Goal: Task Accomplishment & Management: Use online tool/utility

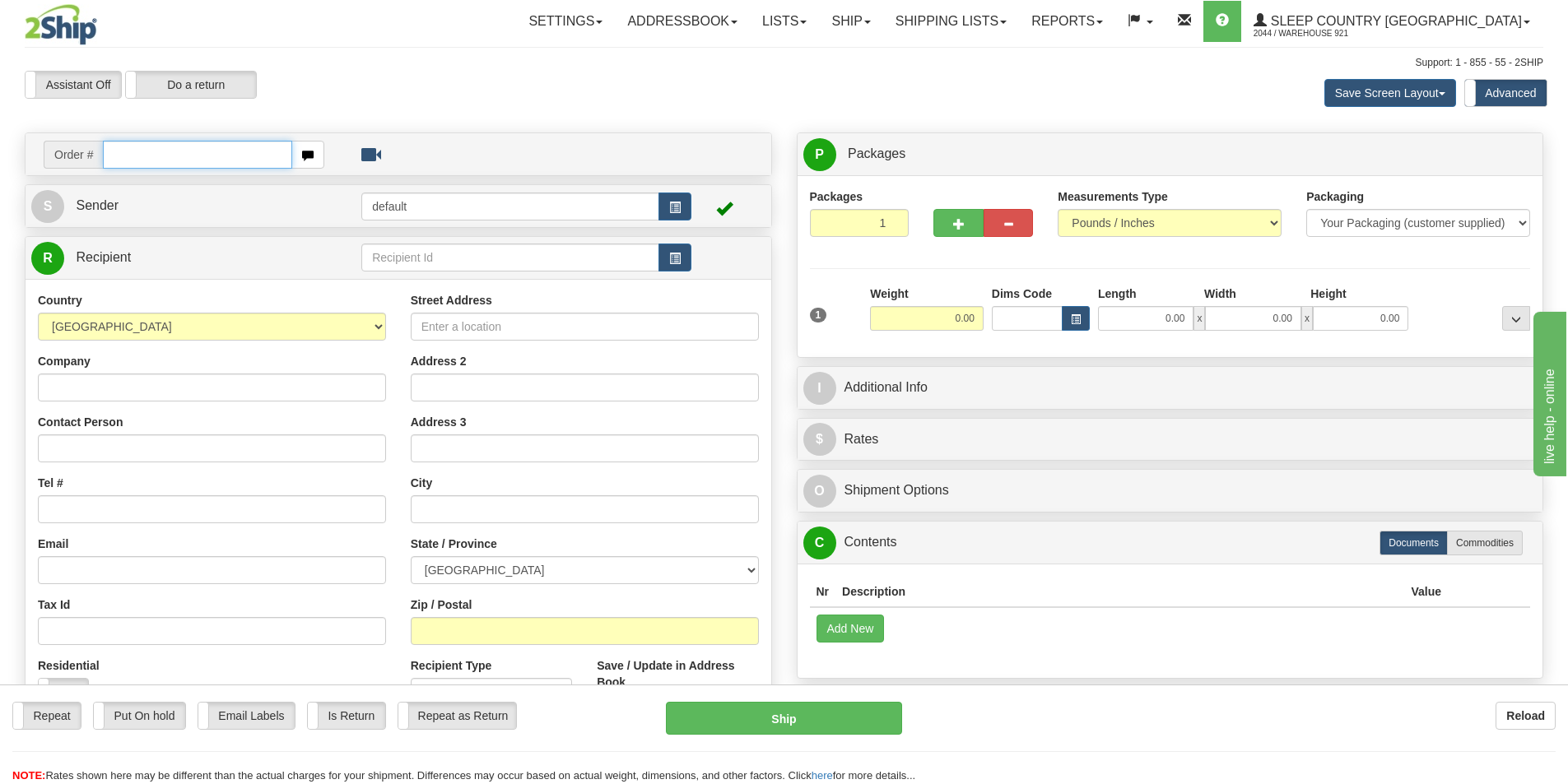
click at [198, 162] on input "text" at bounding box center [197, 155] width 189 height 28
type input "9000I139273"
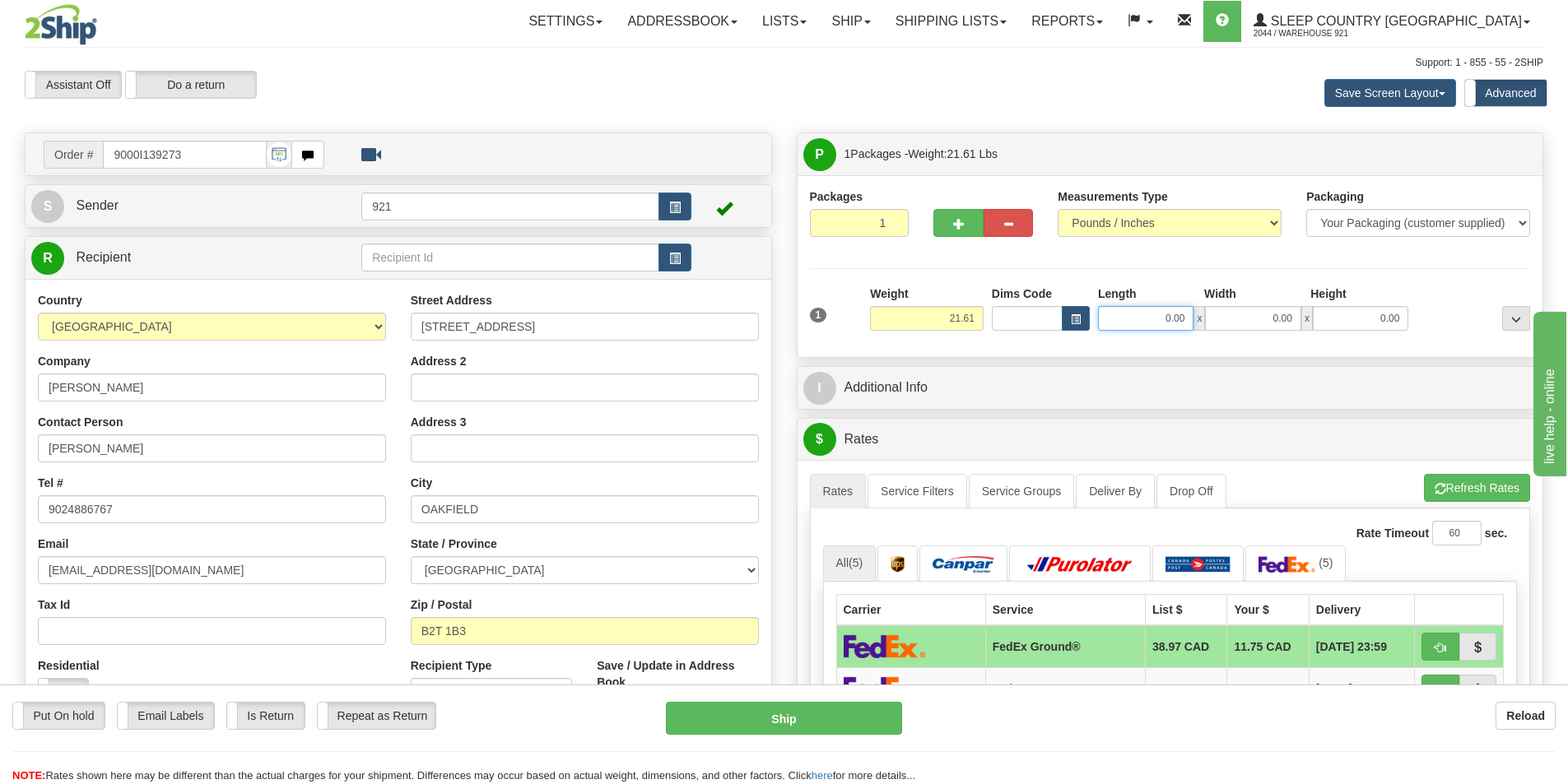
click at [1169, 308] on input "0.00" at bounding box center [1146, 318] width 96 height 25
click at [1169, 308] on input "Length" at bounding box center [1146, 318] width 96 height 25
type input "23.50"
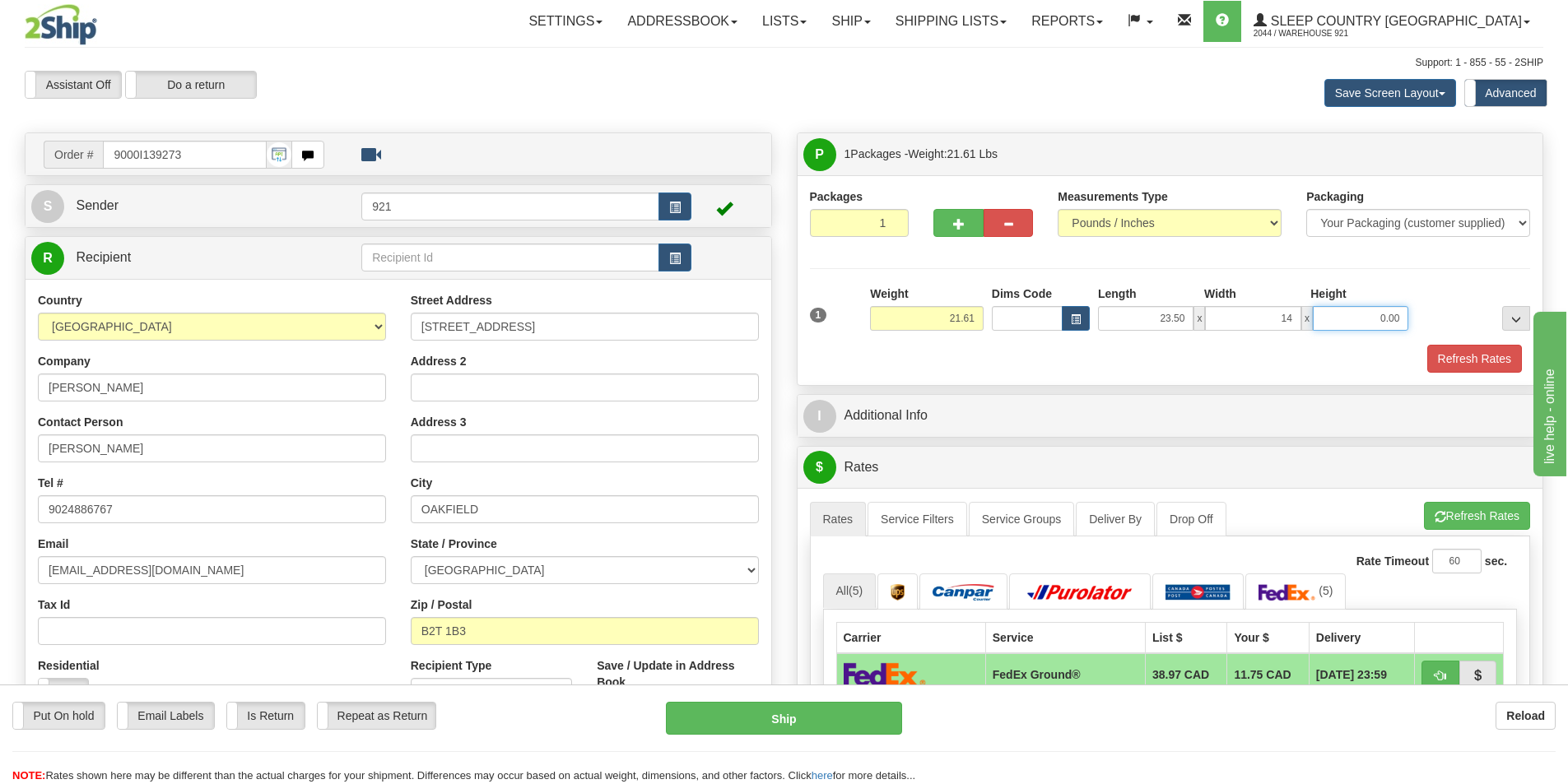
type input "14.00"
type input "13.00"
click at [1476, 369] on button "Refresh Rates" at bounding box center [1475, 358] width 95 height 28
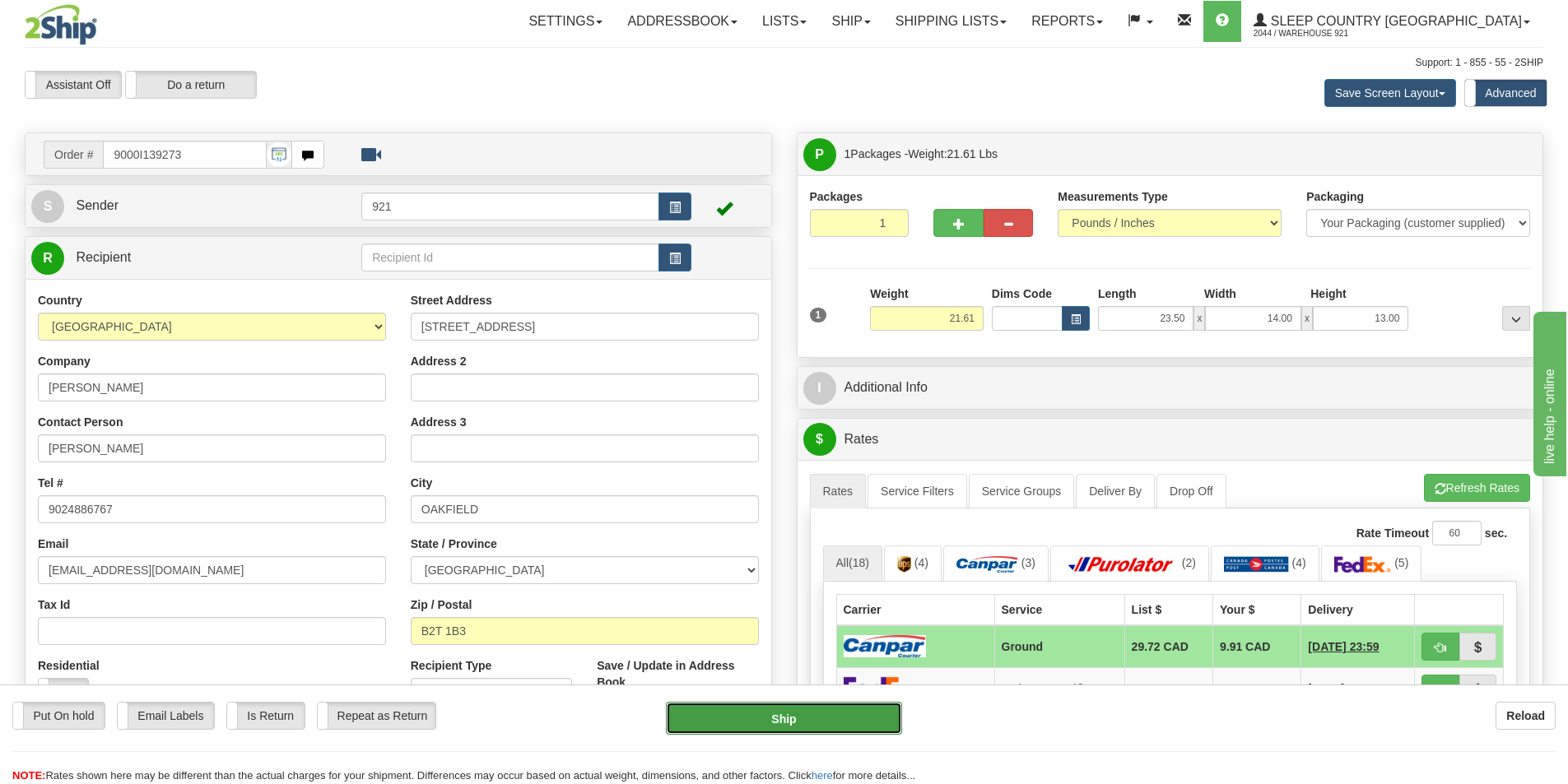
click at [837, 727] on button "Ship" at bounding box center [784, 718] width 236 height 32
type input "1"
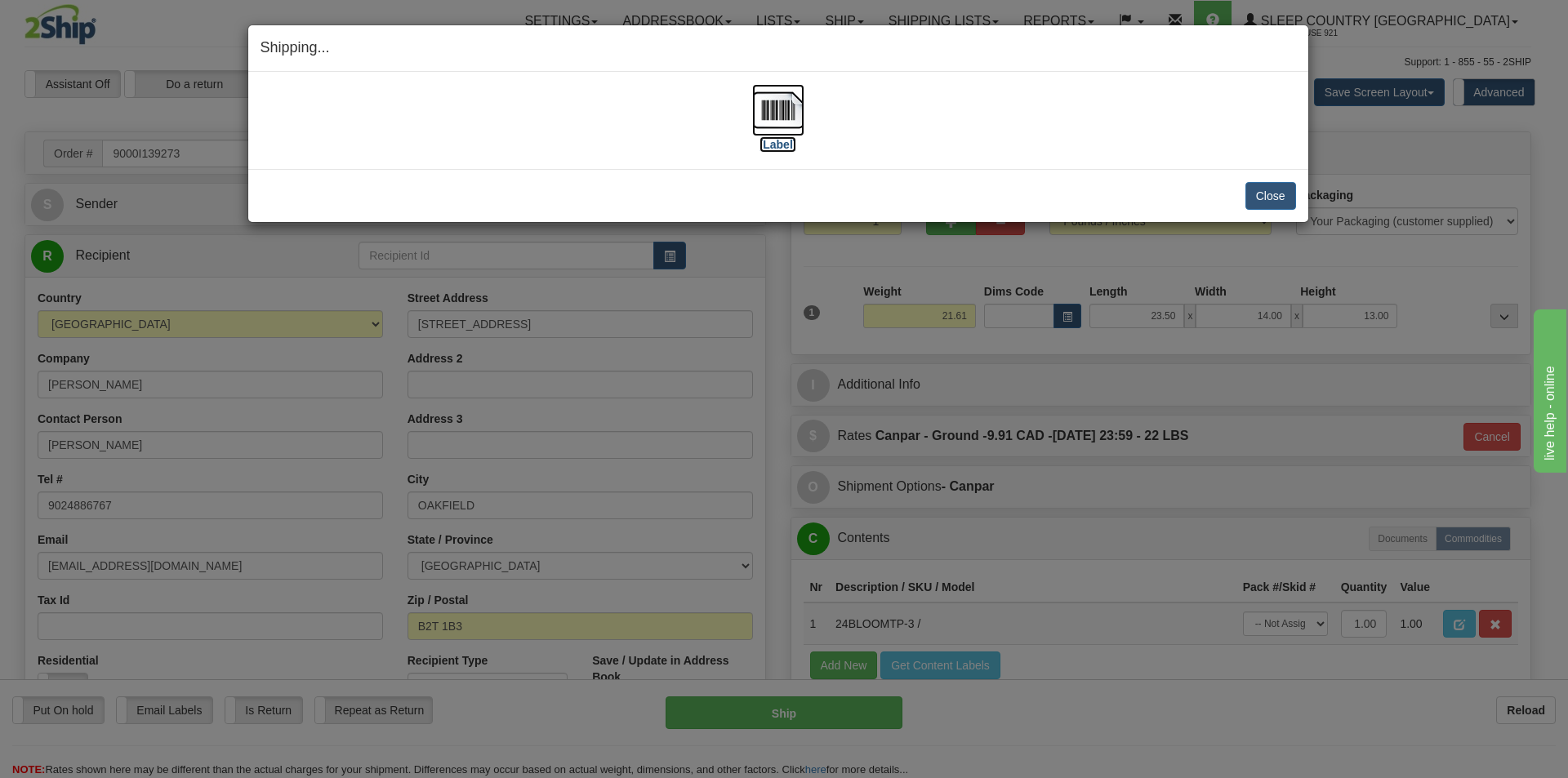
click at [781, 92] on img at bounding box center [778, 110] width 53 height 53
